Goal: Navigation & Orientation: Find specific page/section

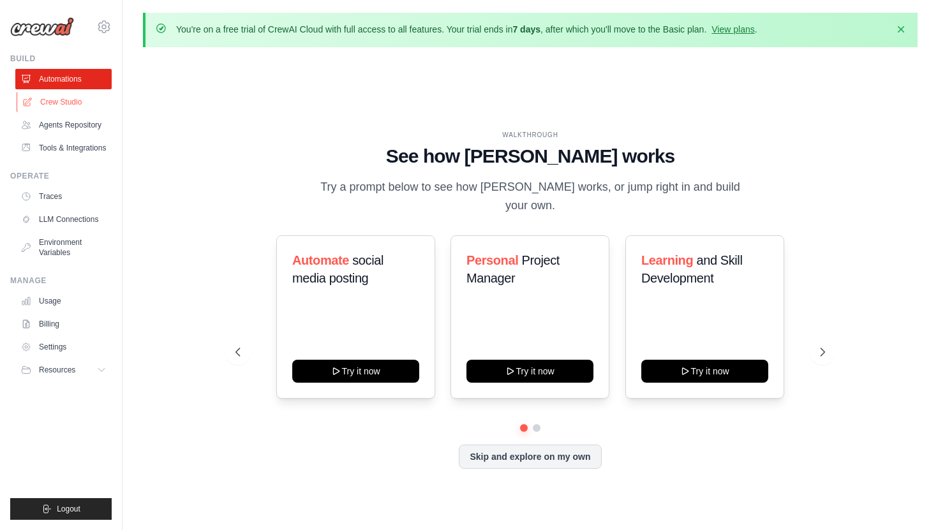
click at [79, 106] on link "Crew Studio" at bounding box center [65, 102] width 96 height 20
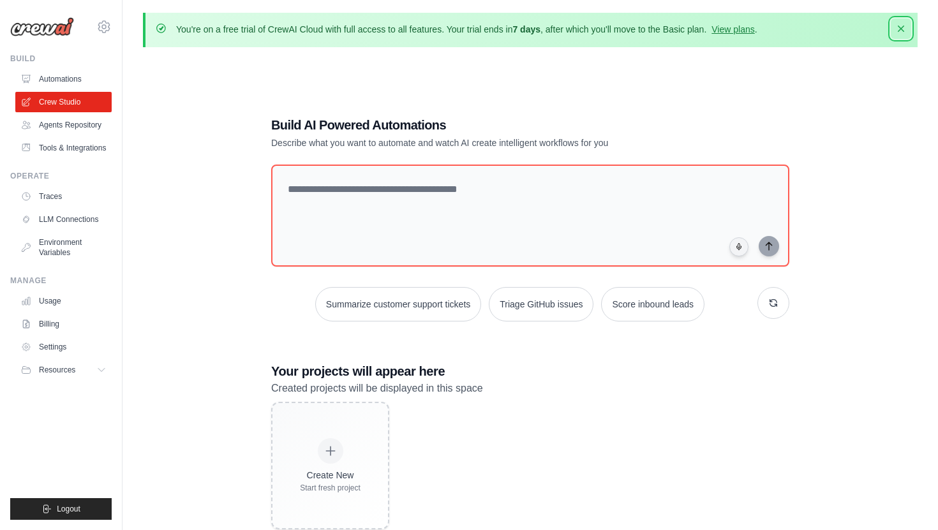
click at [898, 33] on icon "button" at bounding box center [900, 28] width 13 height 13
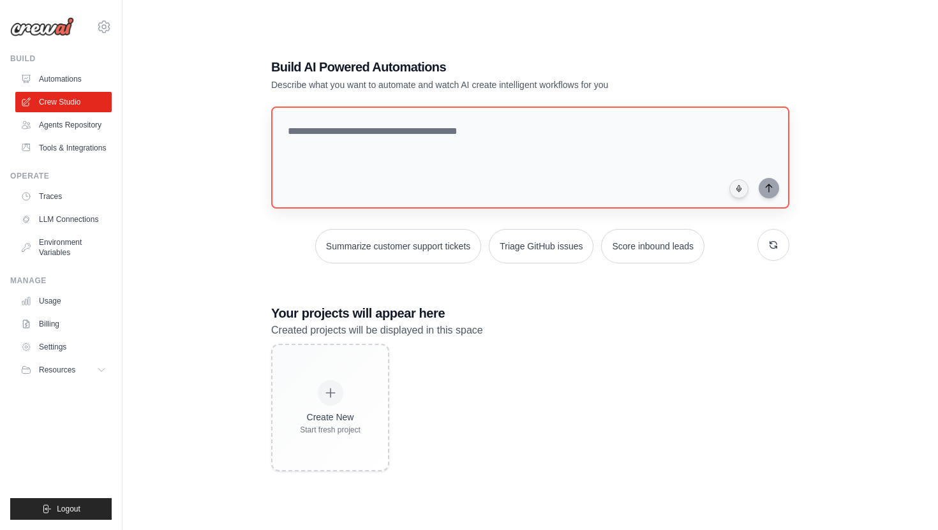
scroll to position [10, 0]
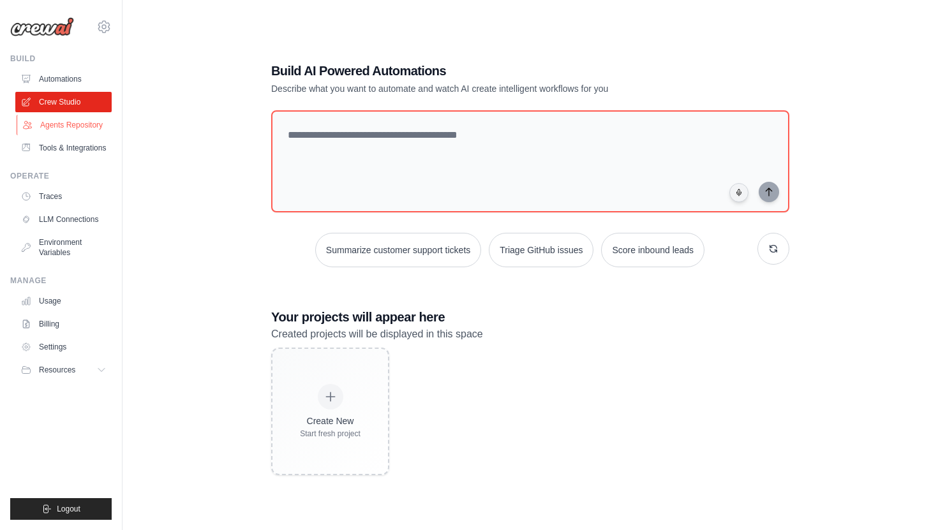
click at [86, 129] on link "Agents Repository" at bounding box center [65, 125] width 96 height 20
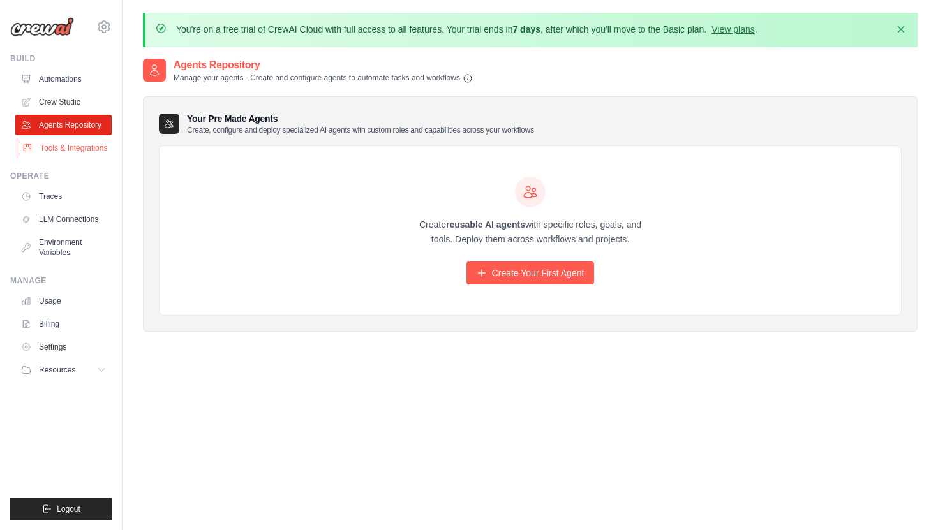
click at [84, 147] on link "Tools & Integrations" at bounding box center [65, 148] width 96 height 20
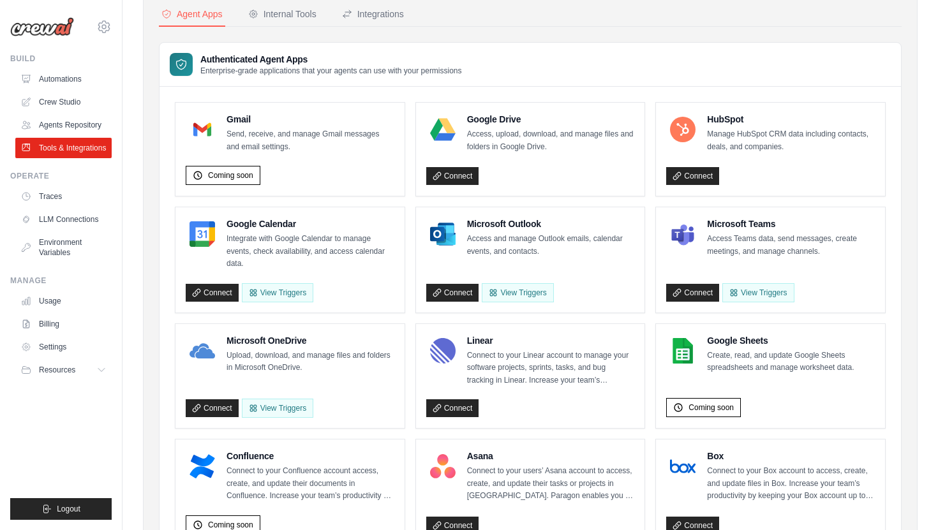
scroll to position [112, 0]
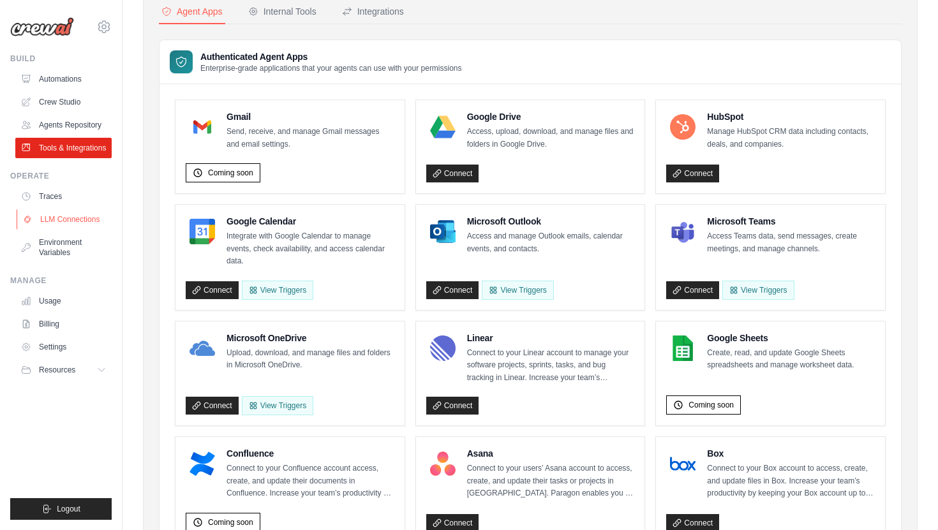
click at [84, 218] on link "LLM Connections" at bounding box center [65, 219] width 96 height 20
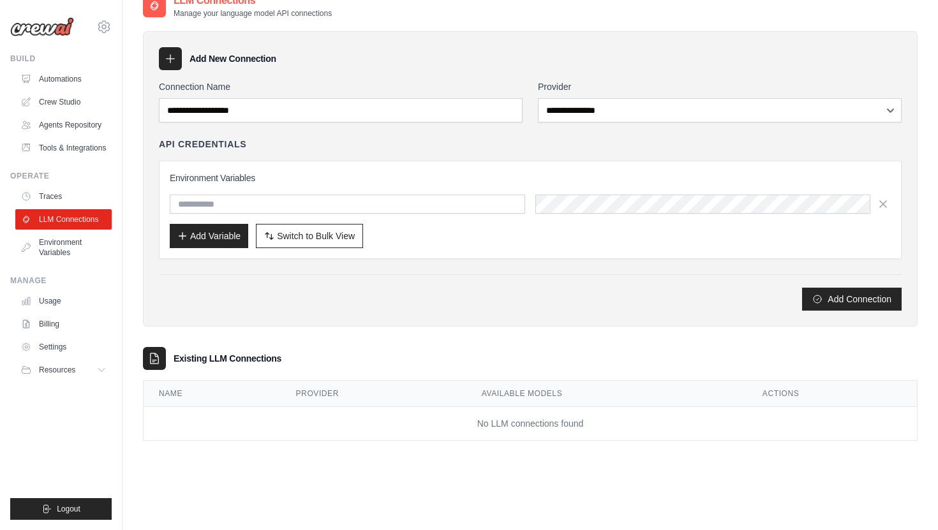
scroll to position [70, 0]
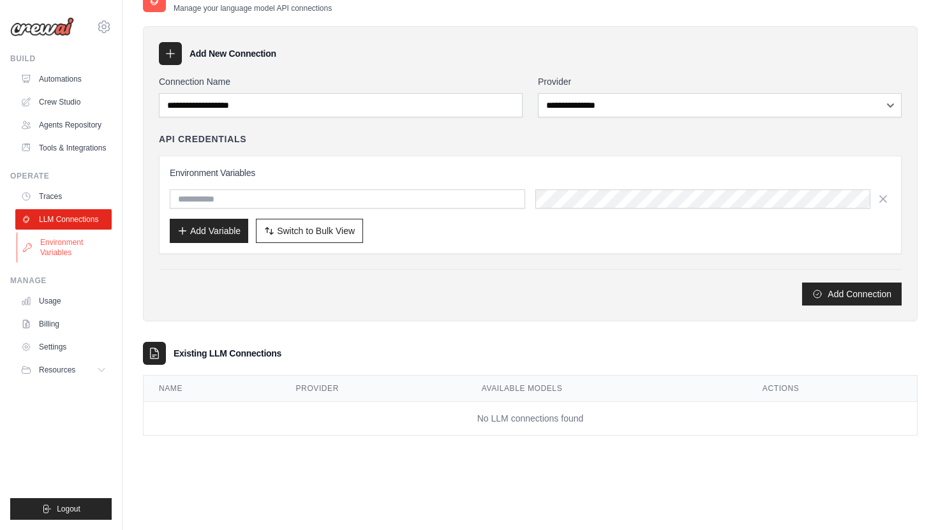
click at [73, 247] on link "Environment Variables" at bounding box center [65, 247] width 96 height 31
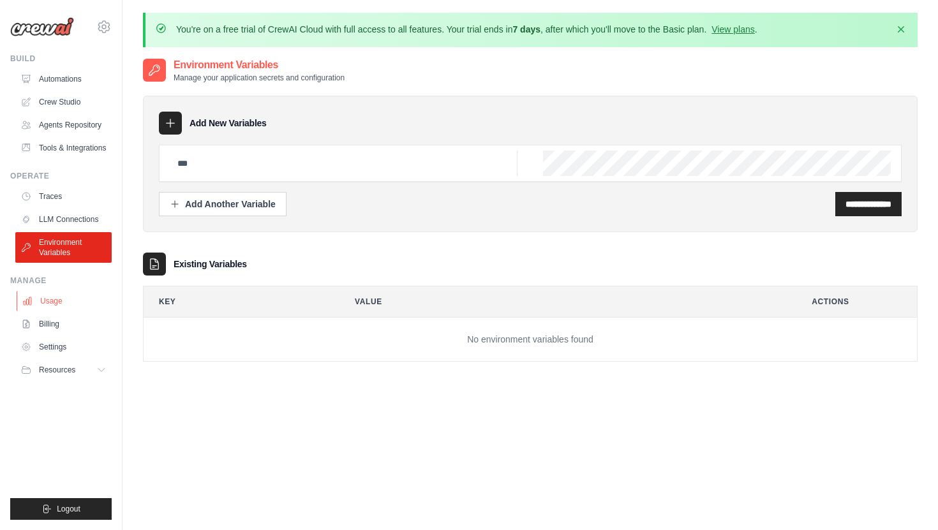
click at [70, 299] on link "Usage" at bounding box center [65, 301] width 96 height 20
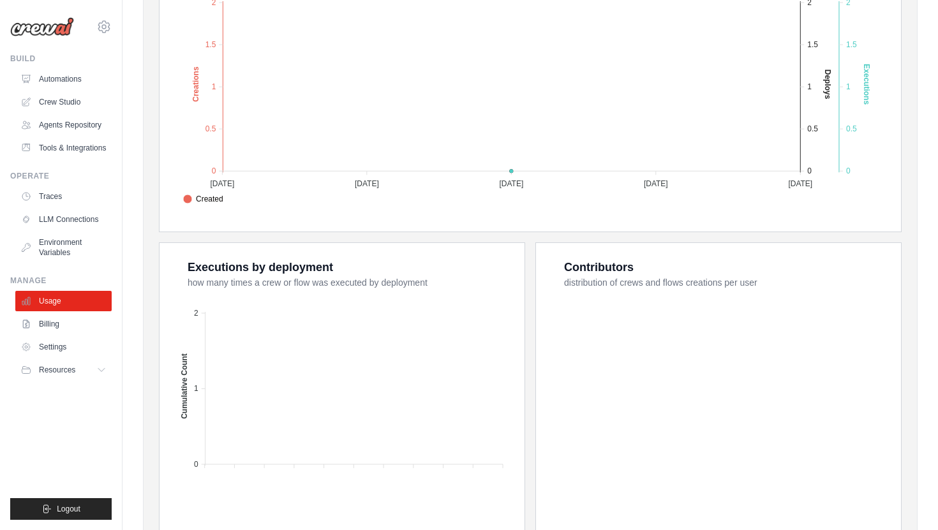
scroll to position [349, 0]
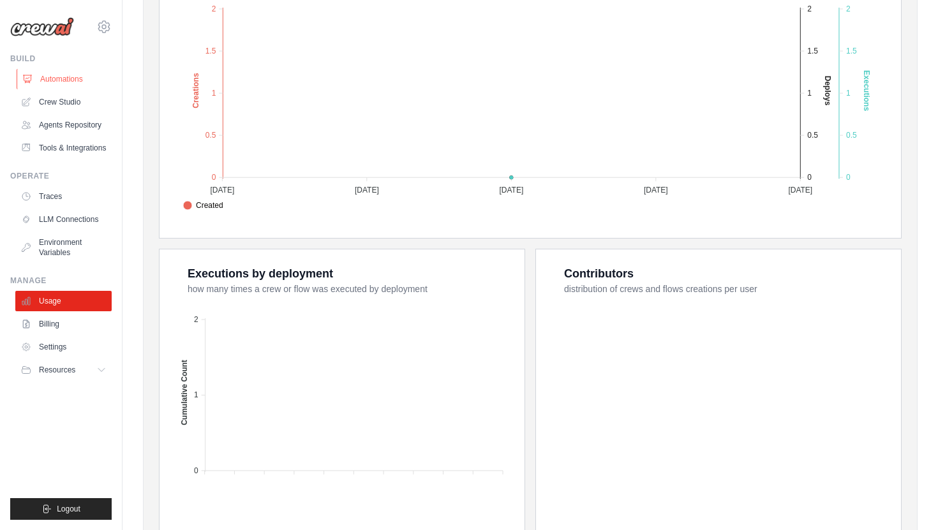
click at [61, 78] on link "Automations" at bounding box center [65, 79] width 96 height 20
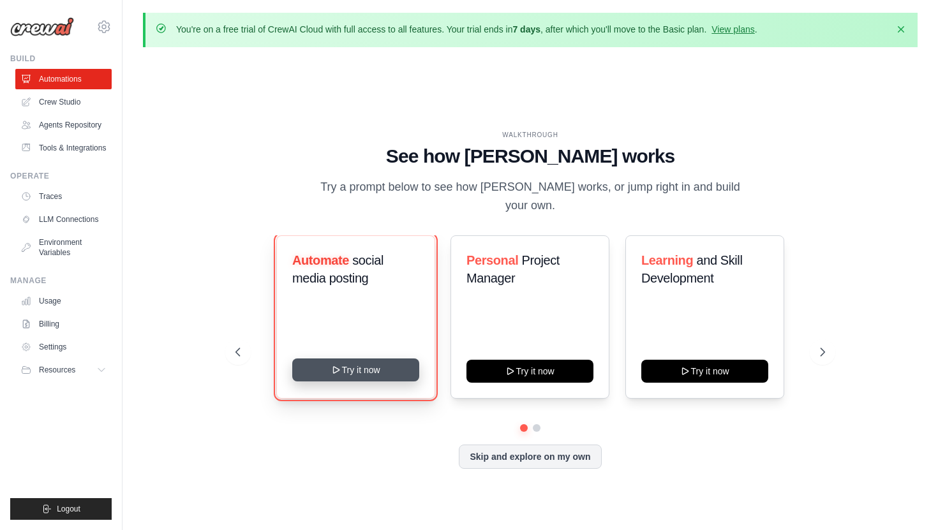
click at [348, 359] on button "Try it now" at bounding box center [355, 370] width 127 height 23
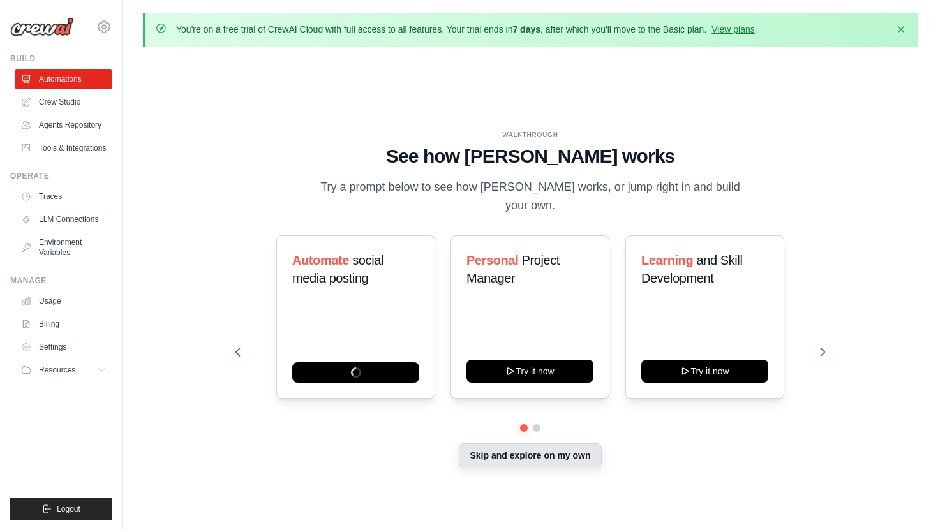
click at [499, 447] on button "Skip and explore on my own" at bounding box center [530, 455] width 142 height 24
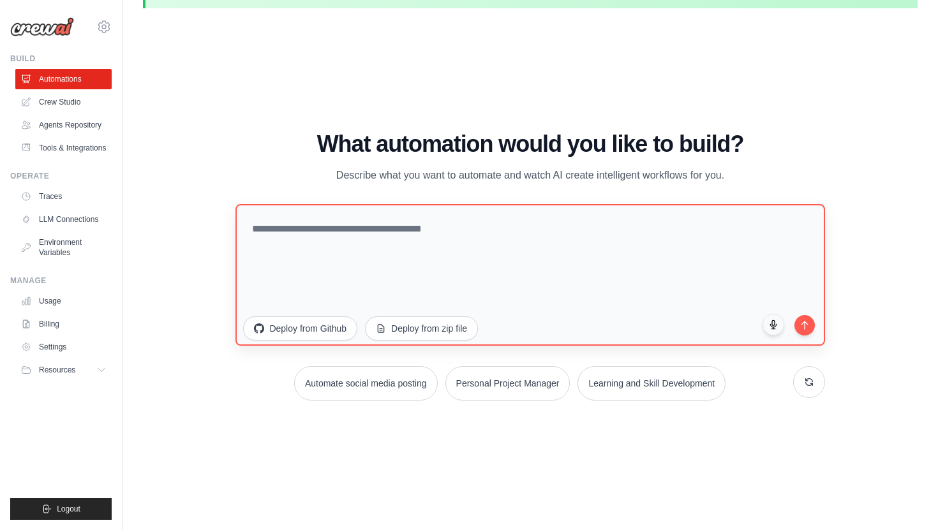
scroll to position [44, 0]
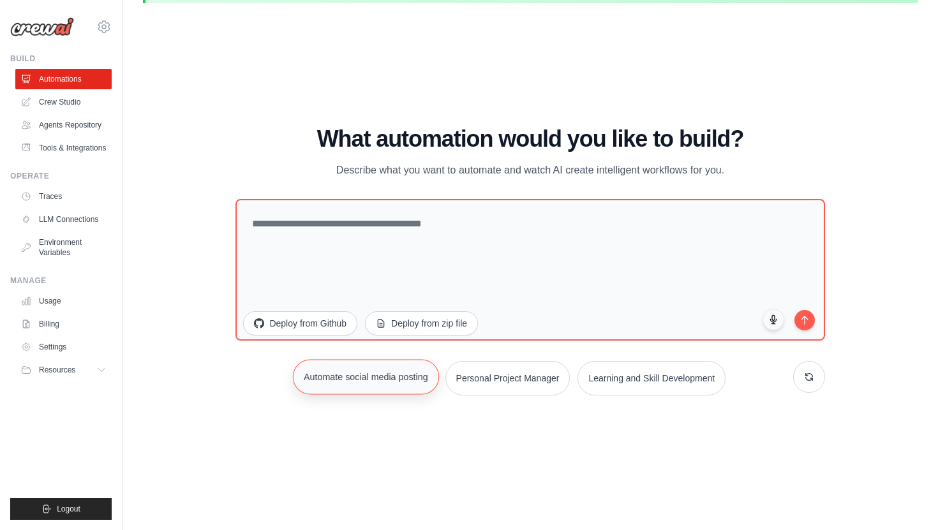
click at [403, 371] on button "Automate social media posting" at bounding box center [366, 376] width 146 height 35
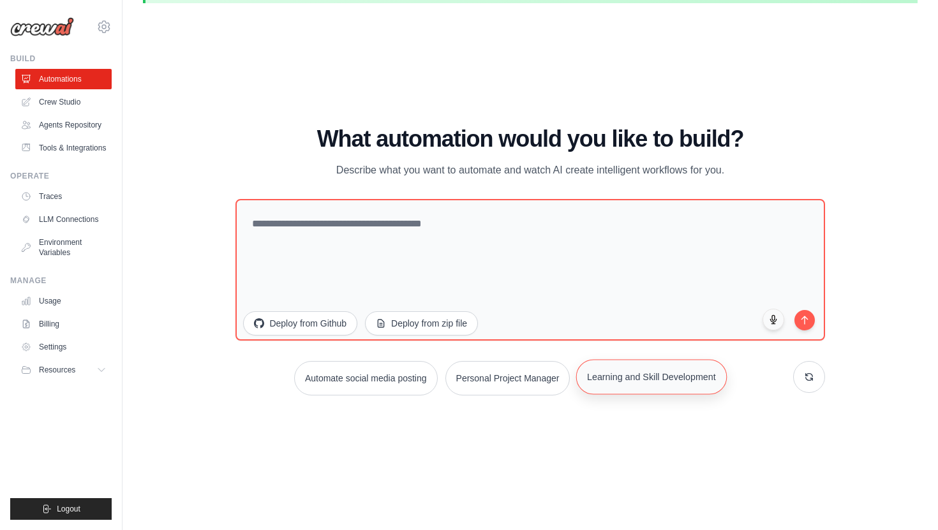
click at [648, 368] on button "Learning and Skill Development" at bounding box center [651, 376] width 151 height 35
